Goal: Find contact information: Find contact information

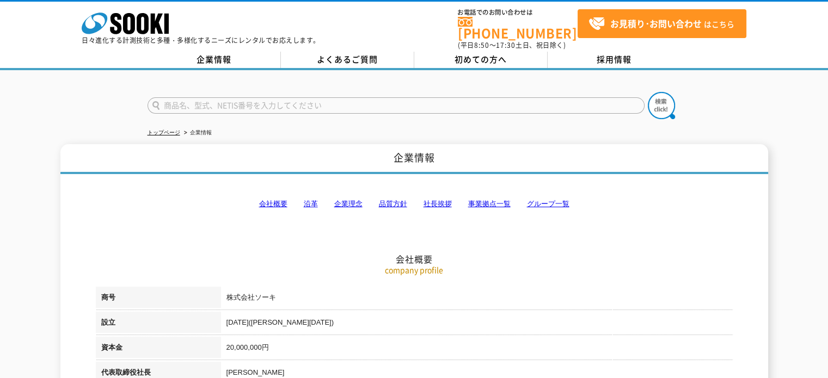
click at [277, 200] on link "会社概要" at bounding box center [273, 204] width 28 height 8
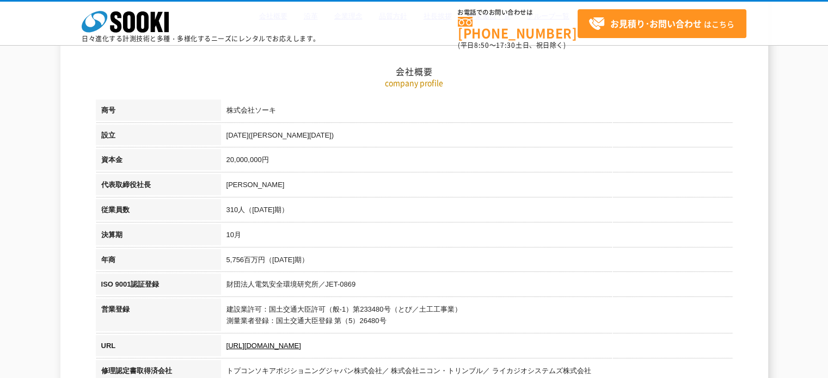
scroll to position [246, 0]
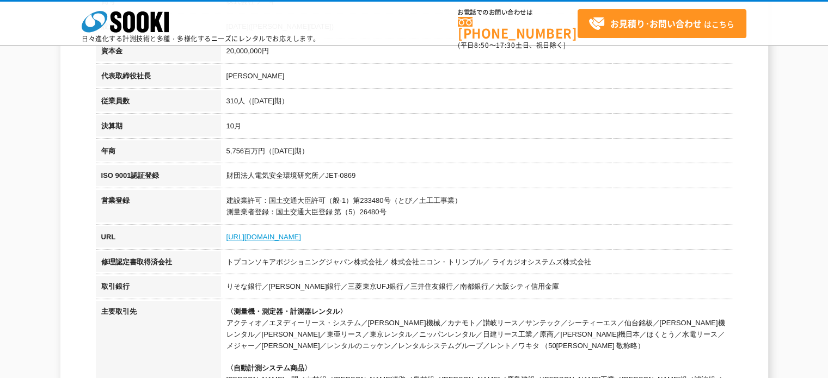
click at [233, 234] on link "[URL][DOMAIN_NAME]" at bounding box center [263, 237] width 75 height 8
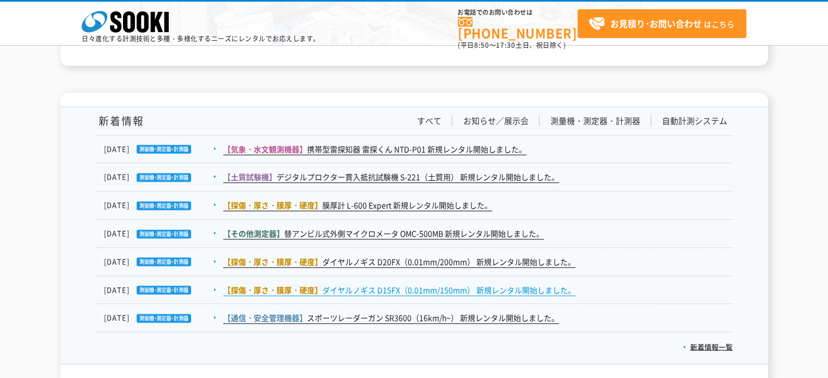
scroll to position [1903, 0]
